Goal: Information Seeking & Learning: Learn about a topic

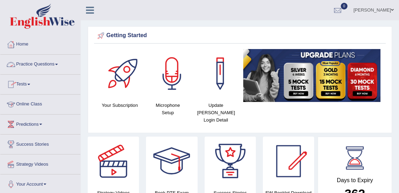
click at [47, 63] on link "Practice Questions" at bounding box center [40, 64] width 80 height 18
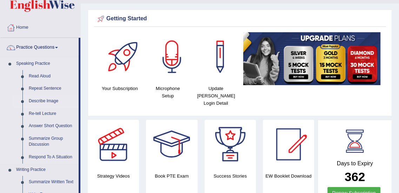
scroll to position [18, 0]
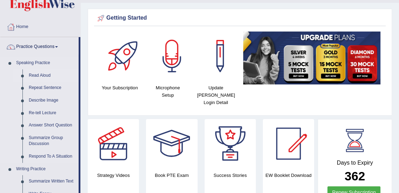
click at [39, 73] on link "Read Aloud" at bounding box center [52, 75] width 53 height 13
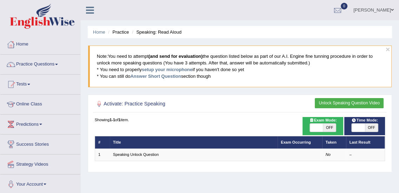
scroll to position [22, 0]
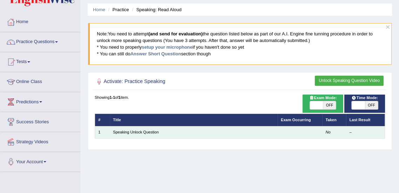
click at [160, 133] on td "Speaking Unlock Question" at bounding box center [194, 132] width 168 height 12
click at [144, 130] on link "Speaking Unlock Question" at bounding box center [136, 132] width 46 height 4
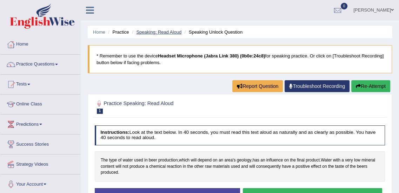
click at [170, 31] on link "Speaking: Read Aloud" at bounding box center [158, 31] width 45 height 5
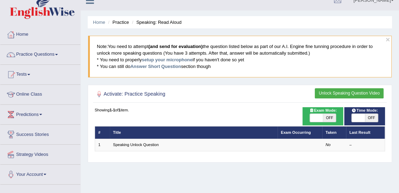
scroll to position [20, 0]
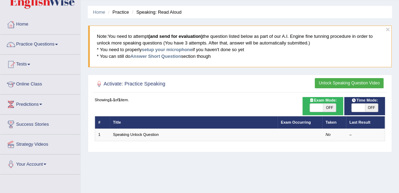
click at [260, 169] on div "Home Practice Speaking: Read Aloud × Note: You need to attempt (and send for ev…" at bounding box center [240, 155] width 318 height 351
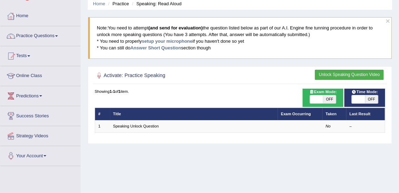
scroll to position [29, 0]
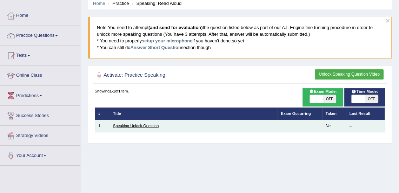
click at [151, 126] on link "Speaking Unlock Question" at bounding box center [136, 126] width 46 height 4
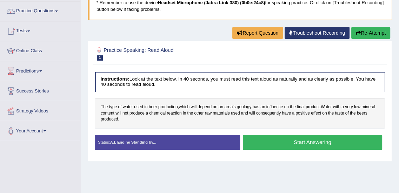
scroll to position [54, 0]
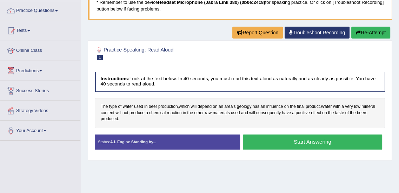
click at [276, 142] on button "Start Answering" at bounding box center [312, 142] width 139 height 15
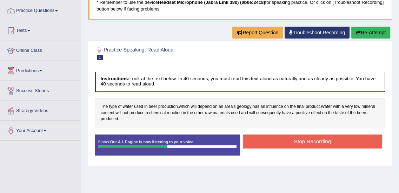
click at [281, 143] on button "Stop Recording" at bounding box center [312, 142] width 139 height 14
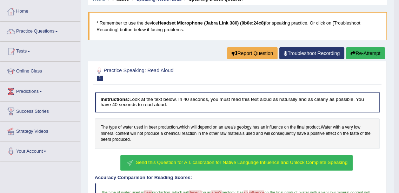
scroll to position [13, 0]
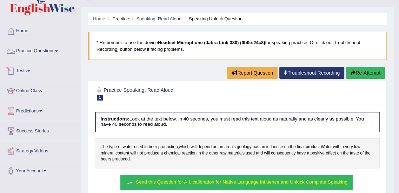
click at [53, 42] on link "Practice Questions" at bounding box center [40, 50] width 80 height 18
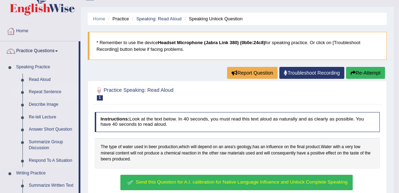
click at [50, 93] on link "Repeat Sentence" at bounding box center [52, 92] width 53 height 13
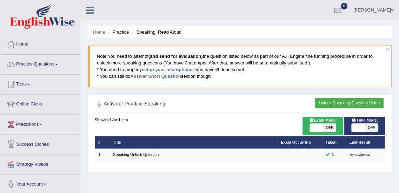
scroll to position [13, 0]
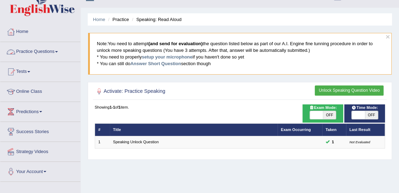
click at [59, 50] on link "Practice Questions" at bounding box center [40, 51] width 80 height 18
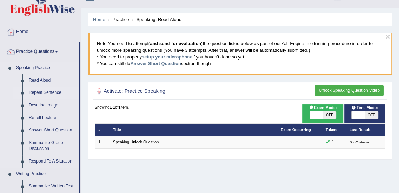
click at [39, 91] on link "Repeat Sentence" at bounding box center [52, 93] width 53 height 13
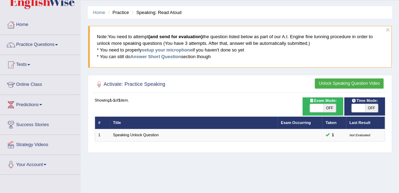
scroll to position [14, 0]
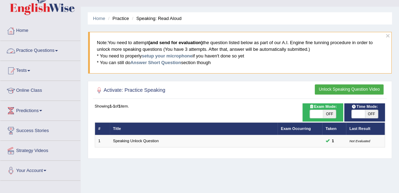
click at [58, 50] on span at bounding box center [56, 50] width 3 height 1
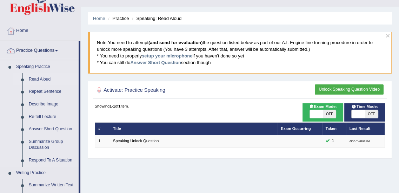
click at [41, 81] on link "Read Aloud" at bounding box center [52, 79] width 53 height 13
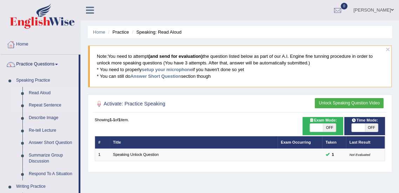
click at [49, 105] on link "Repeat Sentence" at bounding box center [52, 105] width 53 height 13
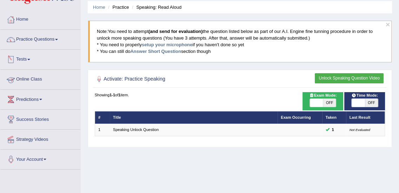
scroll to position [12, 0]
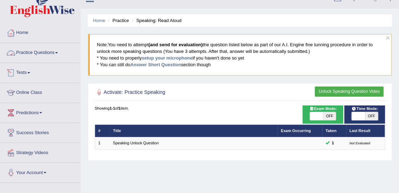
click at [46, 54] on link "Practice Questions" at bounding box center [40, 52] width 80 height 18
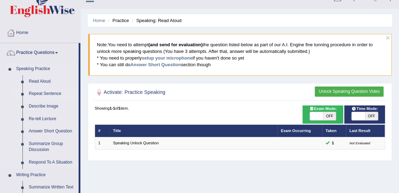
click at [46, 93] on link "Repeat Sentence" at bounding box center [52, 94] width 53 height 13
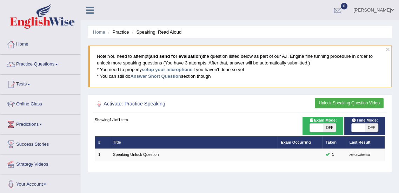
scroll to position [7, 0]
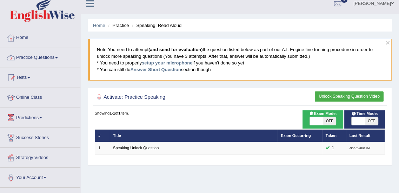
click at [52, 59] on link "Practice Questions" at bounding box center [40, 57] width 80 height 18
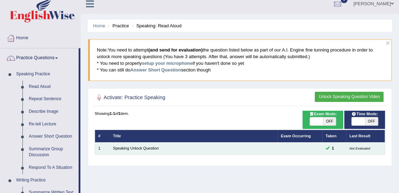
scroll to position [8, 0]
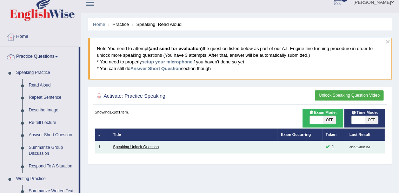
click at [147, 148] on link "Speaking Unlock Question" at bounding box center [136, 147] width 46 height 4
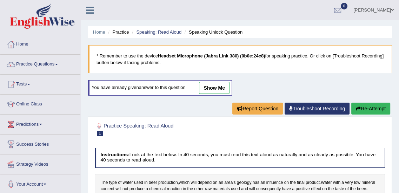
click at [58, 65] on span at bounding box center [56, 64] width 3 height 1
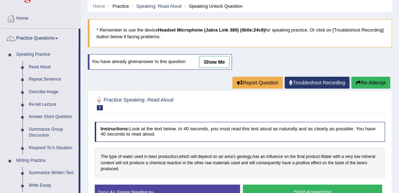
scroll to position [26, 0]
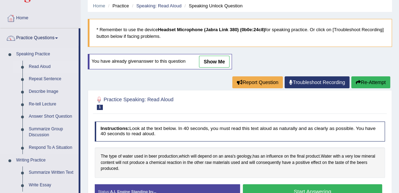
click at [44, 67] on link "Read Aloud" at bounding box center [52, 67] width 53 height 13
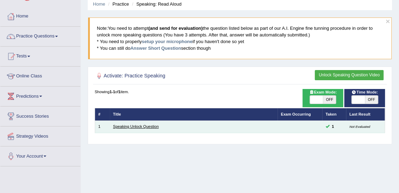
click at [150, 125] on link "Speaking Unlock Question" at bounding box center [136, 127] width 46 height 4
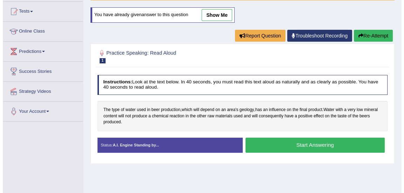
scroll to position [75, 0]
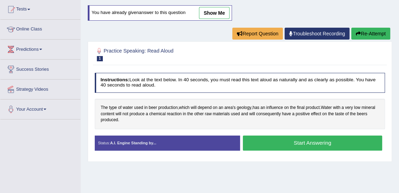
click at [267, 147] on button "Start Answering" at bounding box center [312, 143] width 139 height 15
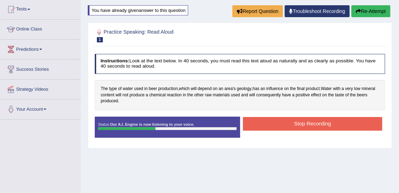
click at [299, 126] on button "Stop Recording" at bounding box center [312, 124] width 139 height 14
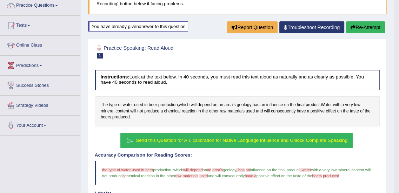
scroll to position [59, 0]
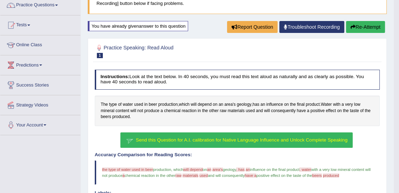
click at [196, 140] on span "Send this Question for A.I. calibration for Native Language Influence and Unloc…" at bounding box center [242, 140] width 212 height 5
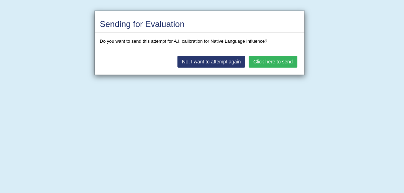
click at [236, 63] on button "No, I want to attempt again" at bounding box center [212, 62] width 68 height 12
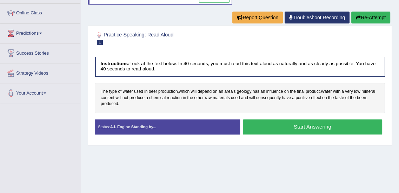
scroll to position [91, 0]
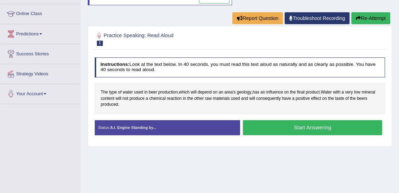
click at [285, 128] on button "Start Answering" at bounding box center [312, 127] width 139 height 15
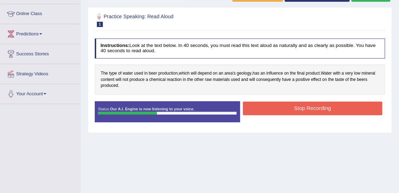
click at [299, 107] on button "Stop Recording" at bounding box center [312, 109] width 139 height 14
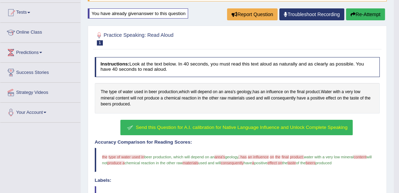
scroll to position [0, 0]
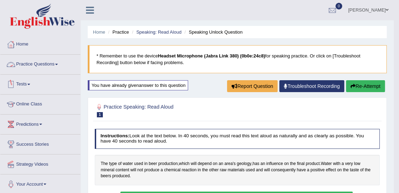
click at [53, 63] on link "Practice Questions" at bounding box center [40, 64] width 80 height 18
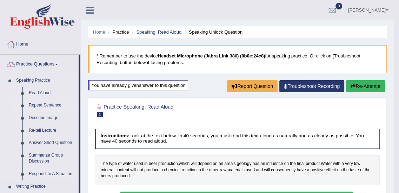
click at [41, 104] on link "Repeat Sentence" at bounding box center [52, 105] width 53 height 13
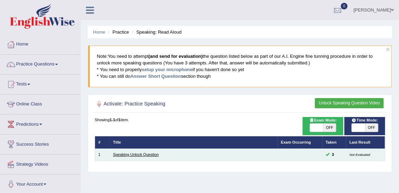
click at [142, 154] on link "Speaking Unlock Question" at bounding box center [136, 155] width 46 height 4
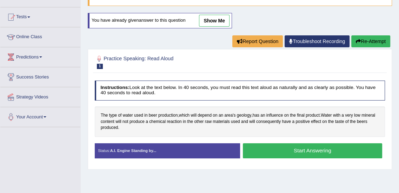
click at [272, 149] on button "Start Answering" at bounding box center [312, 150] width 139 height 15
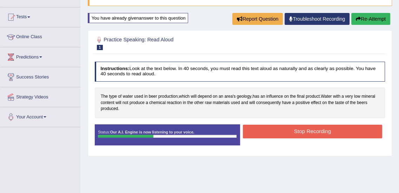
click at [292, 128] on button "Stop Recording" at bounding box center [312, 132] width 139 height 14
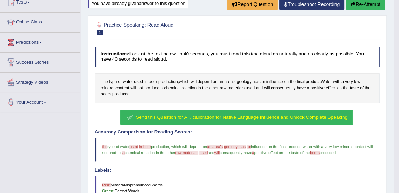
scroll to position [81, 0]
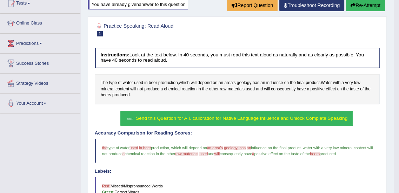
click at [226, 117] on span "Send this Question for A.I. calibration for Native Language Influence and Unloc…" at bounding box center [242, 118] width 212 height 5
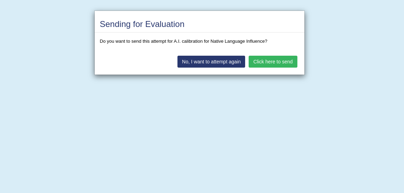
click at [265, 60] on button "Click here to send" at bounding box center [273, 62] width 48 height 12
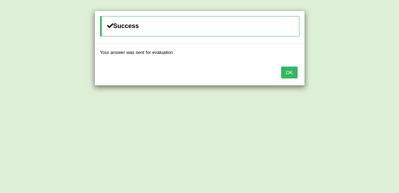
click at [289, 76] on button "OK" at bounding box center [289, 73] width 16 height 12
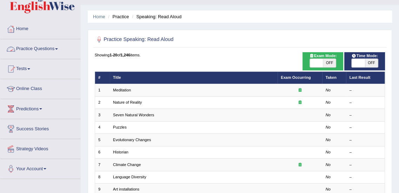
click at [58, 48] on span at bounding box center [56, 48] width 3 height 1
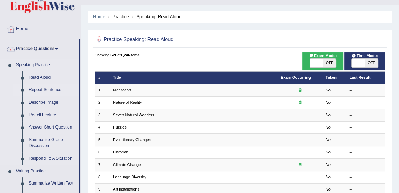
click at [40, 87] on link "Repeat Sentence" at bounding box center [52, 90] width 53 height 13
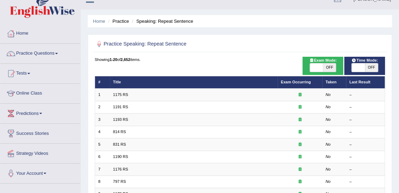
scroll to position [12, 0]
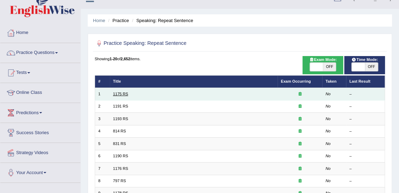
click at [122, 94] on link "1175 RS" at bounding box center [120, 94] width 15 height 4
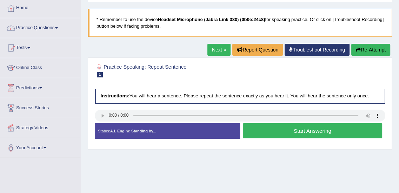
click at [296, 132] on button "Start Answering" at bounding box center [312, 130] width 139 height 15
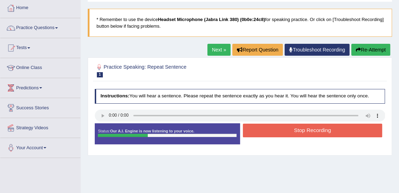
click at [296, 132] on button "Stop Recording" at bounding box center [312, 131] width 139 height 14
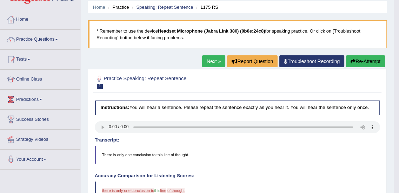
scroll to position [52, 0]
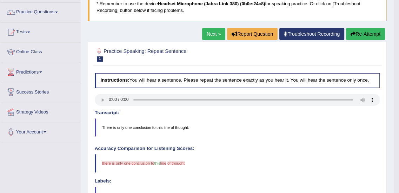
click at [369, 33] on button "Re-Attempt" at bounding box center [365, 34] width 39 height 12
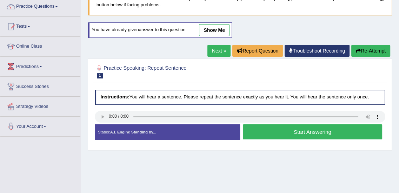
click at [294, 133] on button "Start Answering" at bounding box center [312, 132] width 139 height 15
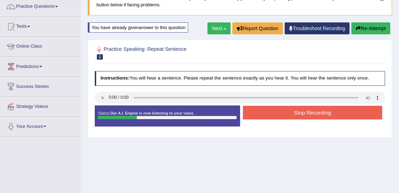
click at [312, 112] on button "Stop Recording" at bounding box center [312, 113] width 139 height 14
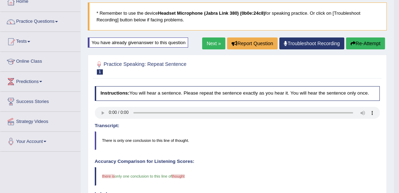
scroll to position [42, 0]
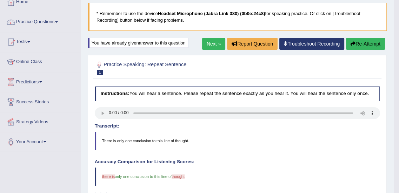
click at [202, 41] on link "Next »" at bounding box center [213, 44] width 23 height 12
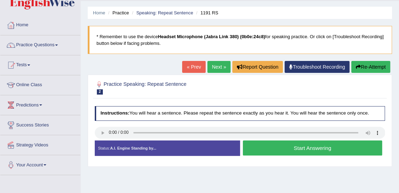
click at [297, 147] on button "Start Answering" at bounding box center [312, 148] width 139 height 15
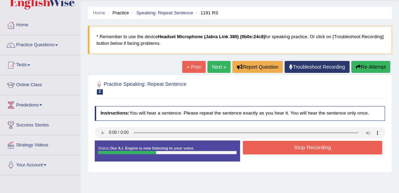
click at [297, 147] on button "Stop Recording" at bounding box center [312, 148] width 139 height 14
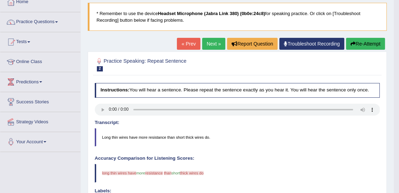
scroll to position [40, 0]
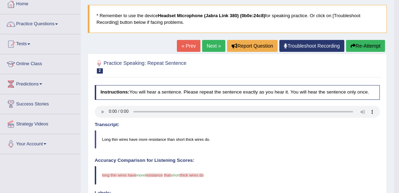
click at [363, 46] on button "Re-Attempt" at bounding box center [365, 46] width 39 height 12
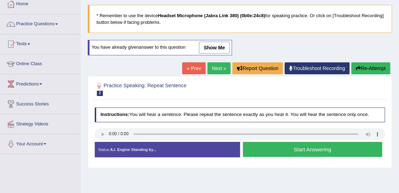
click at [301, 148] on button "Start Answering" at bounding box center [312, 149] width 139 height 15
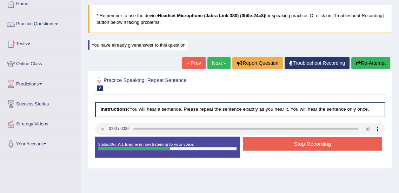
click at [301, 148] on button "Stop Recording" at bounding box center [312, 144] width 139 height 14
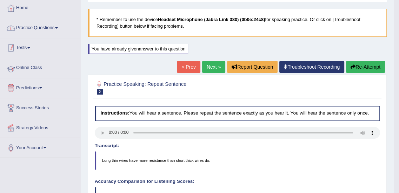
scroll to position [36, 0]
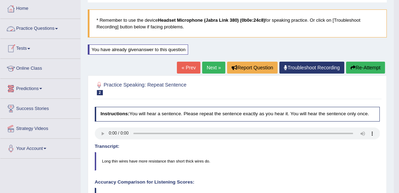
click at [57, 26] on link "Practice Questions" at bounding box center [40, 28] width 80 height 18
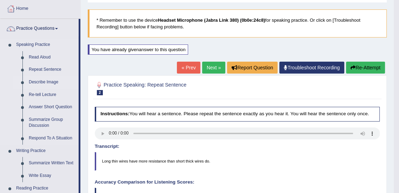
click at [48, 81] on link "Describe Image" at bounding box center [52, 82] width 53 height 13
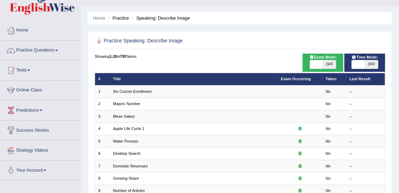
scroll to position [14, 0]
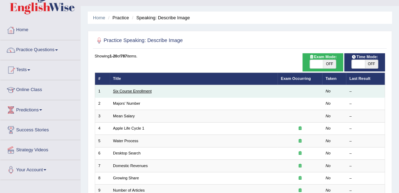
click at [135, 91] on link "Six Course Enrollment" at bounding box center [132, 91] width 39 height 4
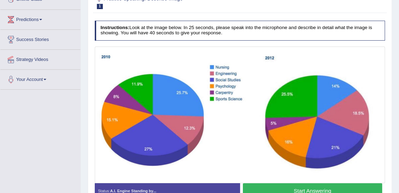
scroll to position [113, 0]
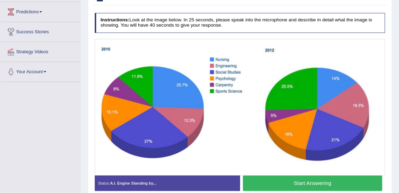
click at [297, 182] on button "Start Answering" at bounding box center [312, 183] width 139 height 15
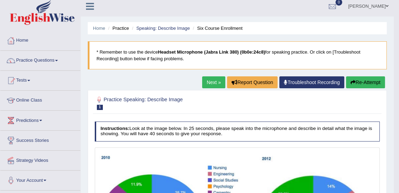
scroll to position [0, 0]
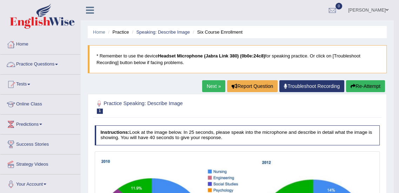
click at [56, 59] on link "Practice Questions" at bounding box center [40, 64] width 80 height 18
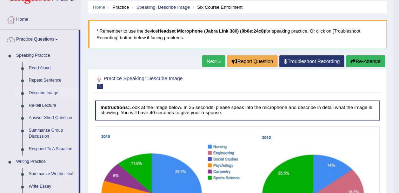
scroll to position [25, 0]
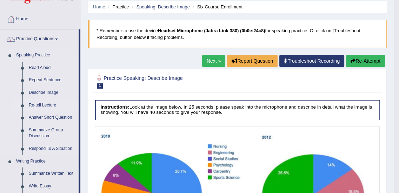
click at [41, 104] on link "Re-tell Lecture" at bounding box center [52, 105] width 53 height 13
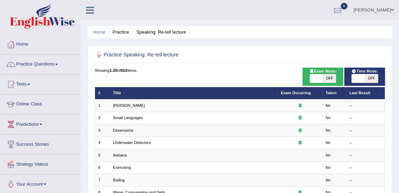
scroll to position [29, 0]
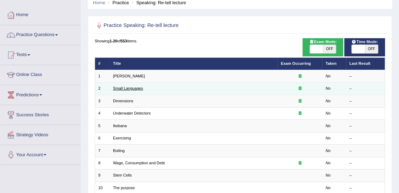
click at [129, 89] on link "Small Languages" at bounding box center [128, 88] width 30 height 4
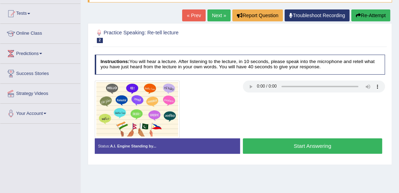
scroll to position [78, 0]
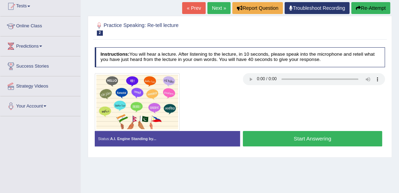
click at [321, 138] on button "Start Answering" at bounding box center [312, 138] width 139 height 15
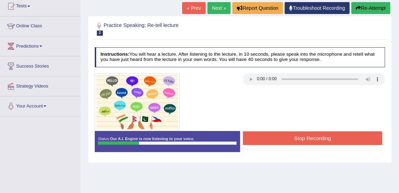
click at [329, 115] on div at bounding box center [240, 102] width 296 height 58
click at [306, 137] on button "Stop Recording" at bounding box center [312, 139] width 139 height 14
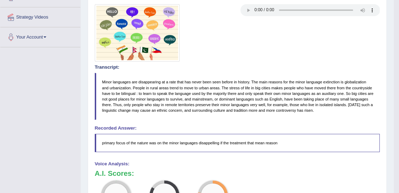
scroll to position [73, 0]
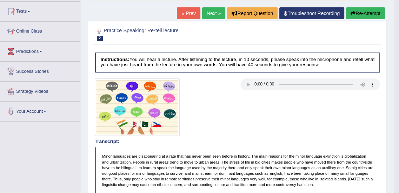
click at [366, 13] on button "Re-Attempt" at bounding box center [365, 13] width 39 height 12
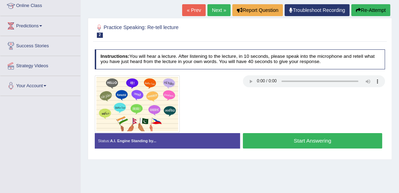
scroll to position [89, 0]
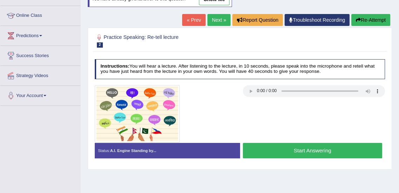
click at [333, 150] on button "Start Answering" at bounding box center [312, 150] width 139 height 15
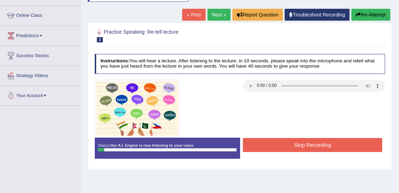
click at [312, 150] on button "Stop Recording" at bounding box center [312, 145] width 139 height 14
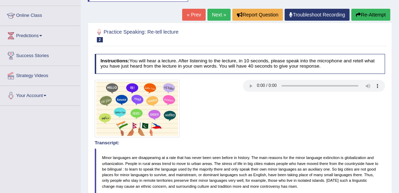
scroll to position [77, 0]
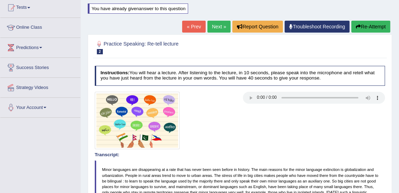
click at [368, 24] on button "Re-Attempt" at bounding box center [370, 27] width 39 height 12
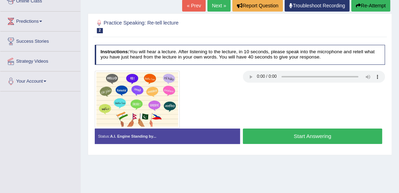
click at [300, 136] on button "Start Answering" at bounding box center [312, 136] width 139 height 15
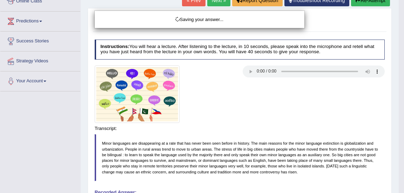
click at [300, 136] on div "Saving your answer..." at bounding box center [202, 96] width 404 height 193
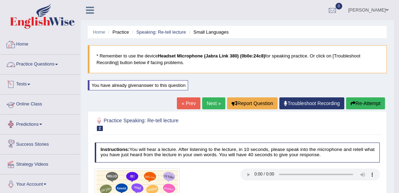
click at [49, 70] on link "Practice Questions" at bounding box center [40, 64] width 80 height 18
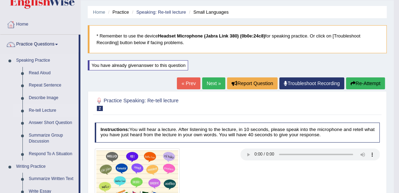
scroll to position [20, 0]
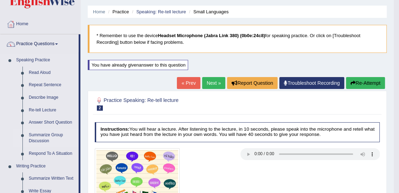
click at [51, 135] on link "Summarize Group Discussion" at bounding box center [52, 138] width 53 height 19
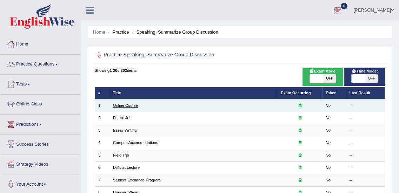
click at [133, 105] on link "Online Course" at bounding box center [125, 105] width 25 height 4
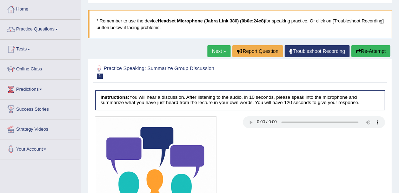
scroll to position [45, 0]
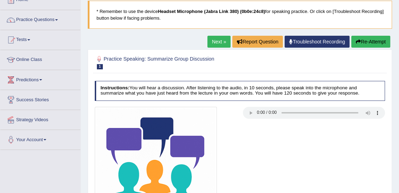
click at [242, 131] on div at bounding box center [240, 168] width 296 height 122
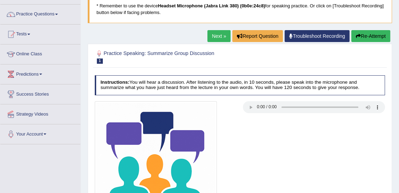
scroll to position [54, 0]
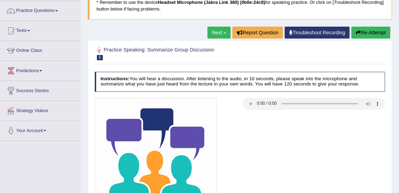
click at [338, 128] on div at bounding box center [240, 159] width 296 height 122
click at [347, 138] on div at bounding box center [240, 159] width 296 height 122
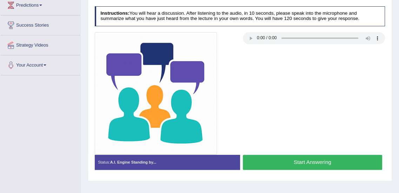
scroll to position [120, 0]
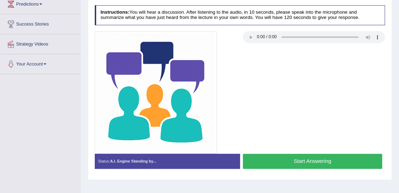
click at [355, 106] on div at bounding box center [240, 92] width 296 height 122
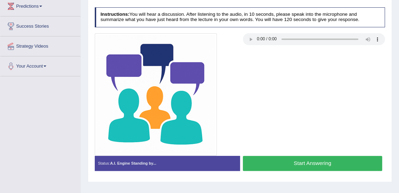
scroll to position [119, 0]
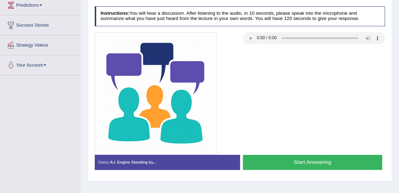
click button "Start Answering"
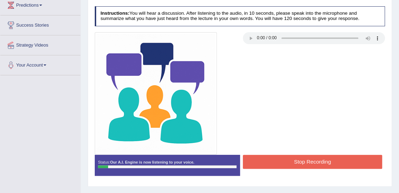
click button "Stop Recording"
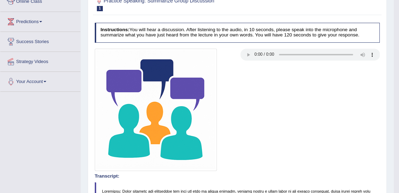
scroll to position [38, 0]
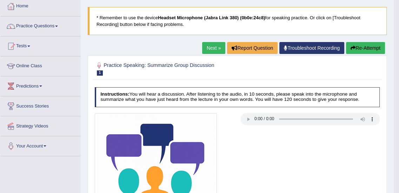
click button "Re-Attempt"
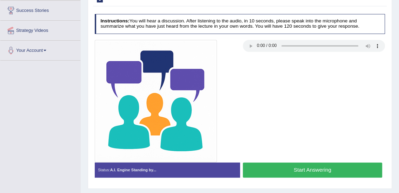
scroll to position [149, 0]
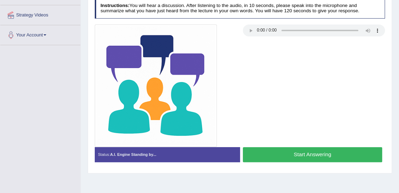
click at [329, 106] on div at bounding box center [240, 86] width 296 height 122
click at [332, 99] on div at bounding box center [240, 86] width 296 height 122
click at [287, 156] on button "Start Answering" at bounding box center [312, 154] width 139 height 15
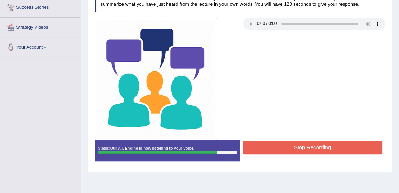
scroll to position [137, 0]
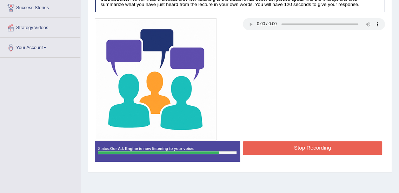
click at [301, 152] on button "Stop Recording" at bounding box center [312, 148] width 139 height 14
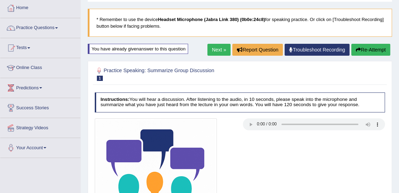
scroll to position [35, 0]
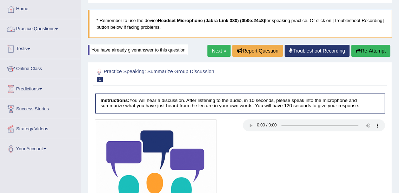
click at [44, 30] on link "Practice Questions" at bounding box center [40, 28] width 80 height 18
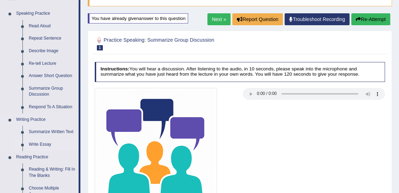
scroll to position [66, 0]
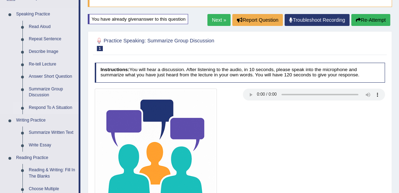
click at [44, 108] on link "Respond To A Situation" at bounding box center [52, 108] width 53 height 13
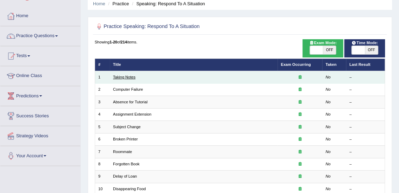
click at [133, 76] on link "Taking Notes" at bounding box center [124, 77] width 22 height 4
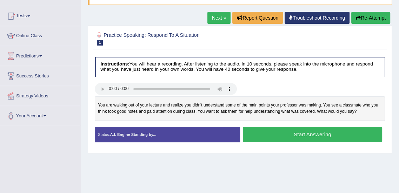
scroll to position [73, 0]
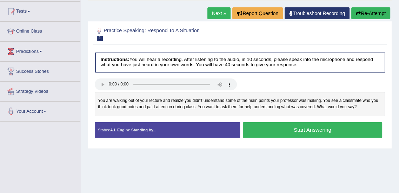
click at [344, 83] on div at bounding box center [240, 85] width 296 height 13
click at [348, 93] on div "You are walking out of your lecture and realize you didn't understand some of t…" at bounding box center [240, 104] width 290 height 24
click at [283, 131] on button "Start Answering" at bounding box center [312, 129] width 139 height 15
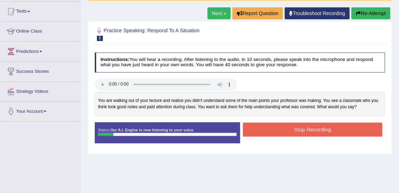
click at [305, 126] on button "Stop Recording" at bounding box center [312, 130] width 139 height 14
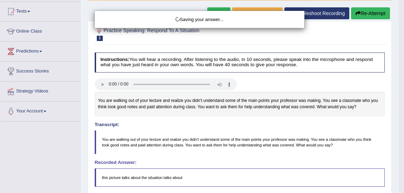
click at [371, 14] on div "Saving your answer..." at bounding box center [202, 96] width 404 height 193
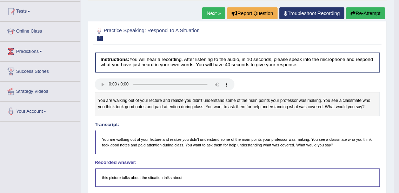
click at [374, 12] on button "Re-Attempt" at bounding box center [365, 13] width 39 height 12
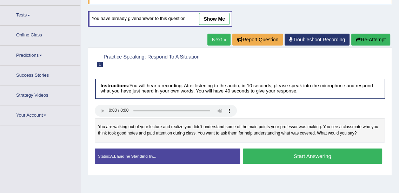
scroll to position [87, 0]
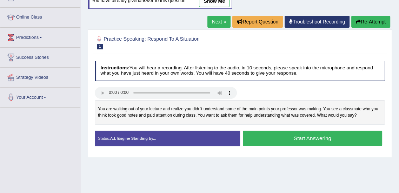
click at [304, 139] on button "Start Answering" at bounding box center [312, 138] width 139 height 15
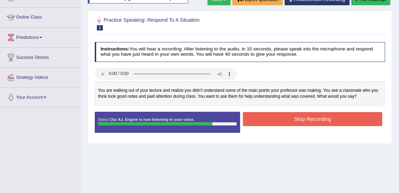
click at [306, 118] on button "Stop Recording" at bounding box center [312, 119] width 139 height 14
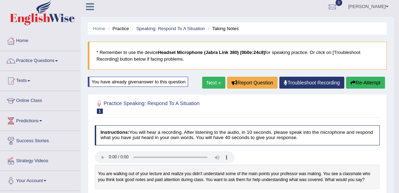
scroll to position [0, 0]
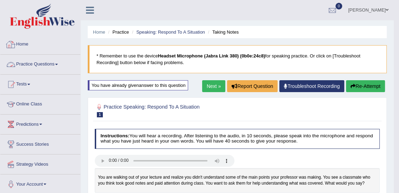
click at [32, 45] on link "Home" at bounding box center [40, 44] width 80 height 18
